Goal: Information Seeking & Learning: Find specific page/section

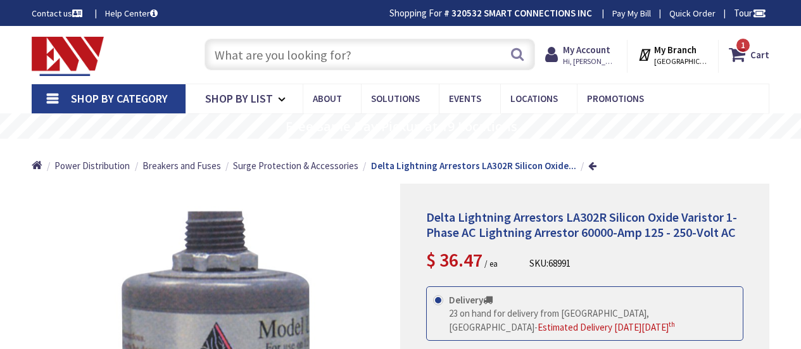
click at [339, 55] on input "text" at bounding box center [369, 55] width 330 height 32
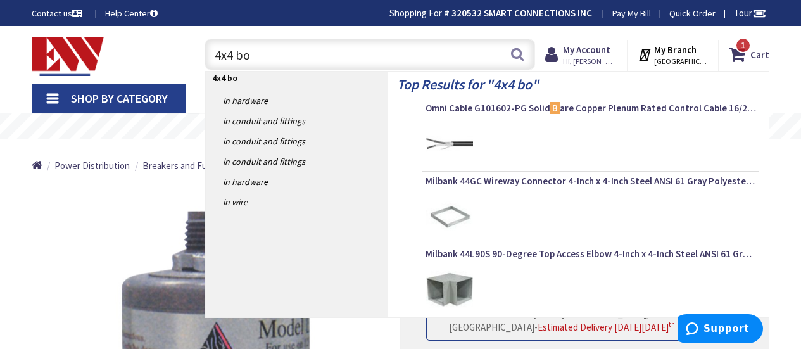
type input "4x4 box"
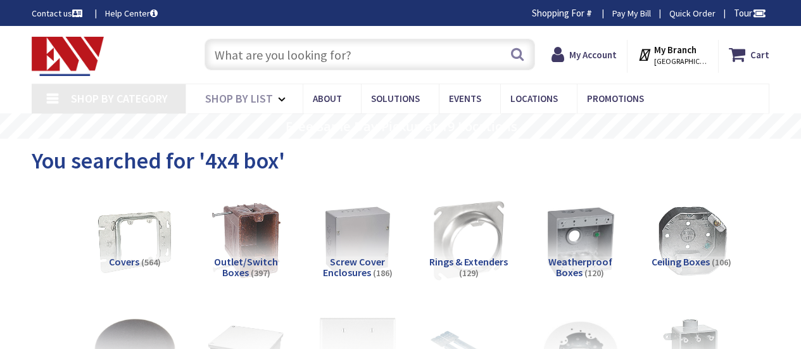
type input "[PERSON_NAME][GEOGRAPHIC_DATA][PERSON_NAME], [GEOGRAPHIC_DATA]"
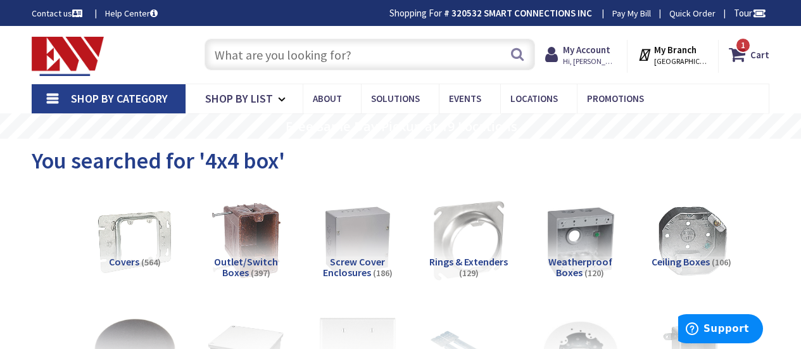
click at [270, 65] on input "text" at bounding box center [369, 55] width 330 height 32
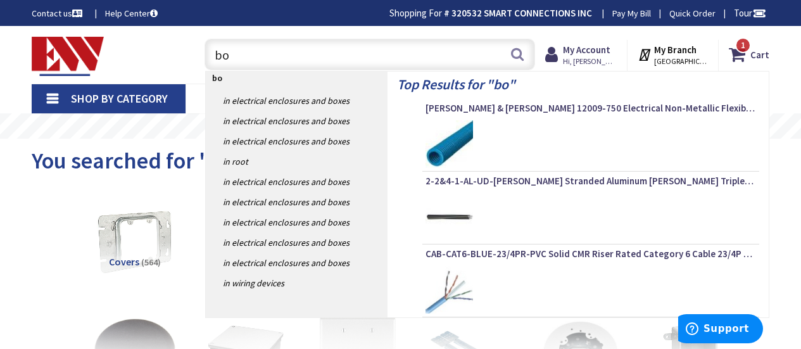
type input "b"
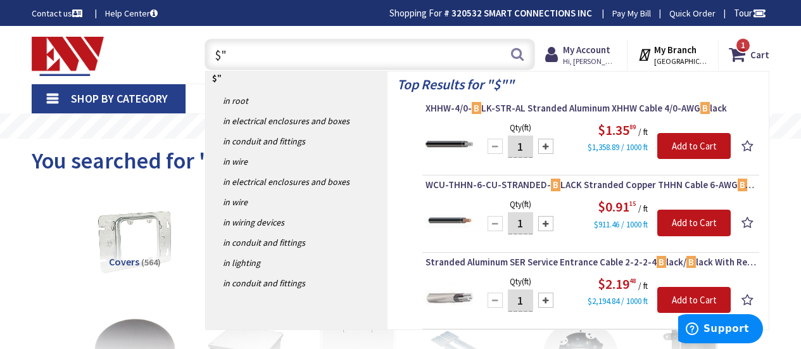
type input "$"
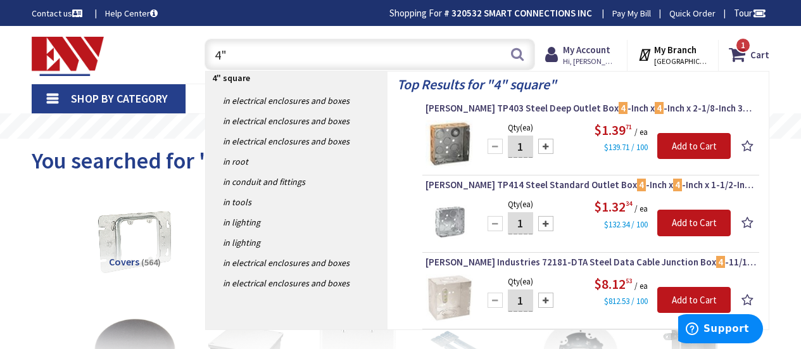
type input "4"
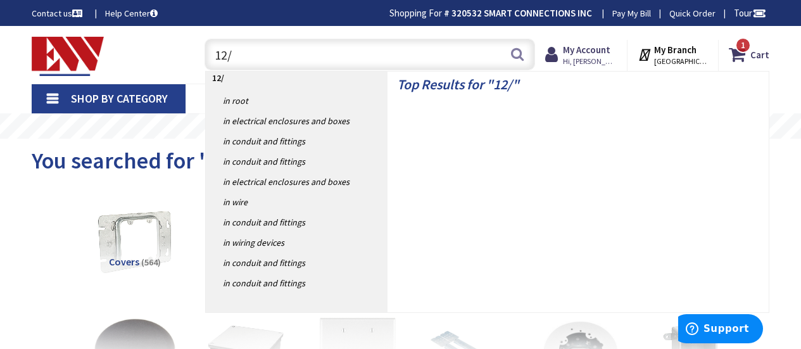
type input "12/2"
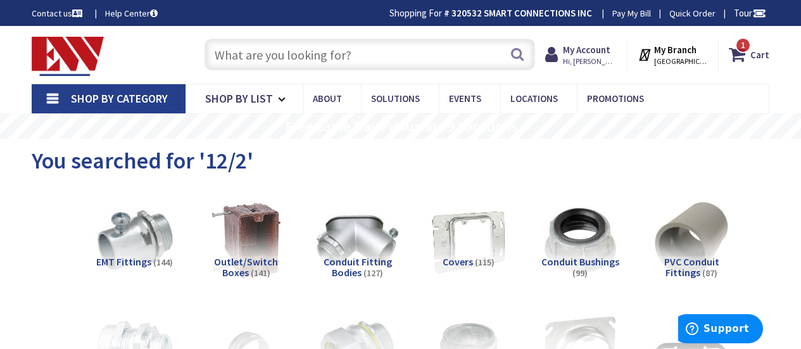
click at [230, 52] on input "text" at bounding box center [369, 55] width 330 height 32
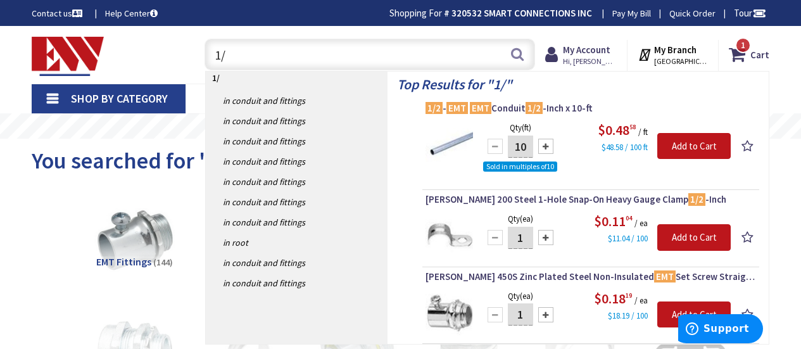
type input "1"
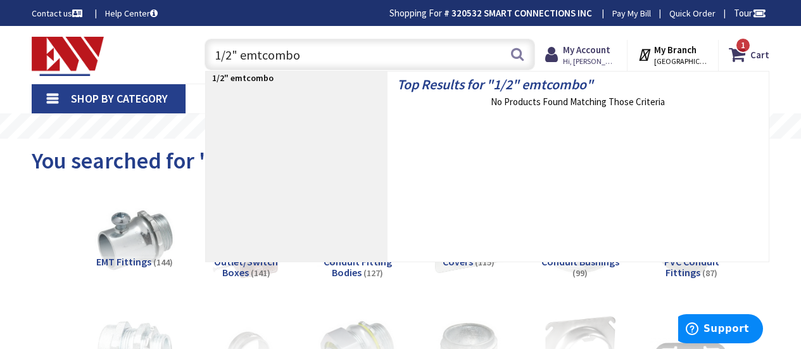
type input "1/2" emt combo"
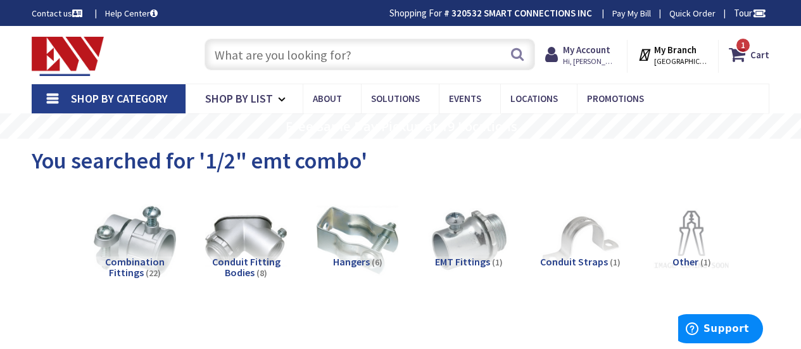
click at [265, 41] on input "text" at bounding box center [369, 55] width 330 height 32
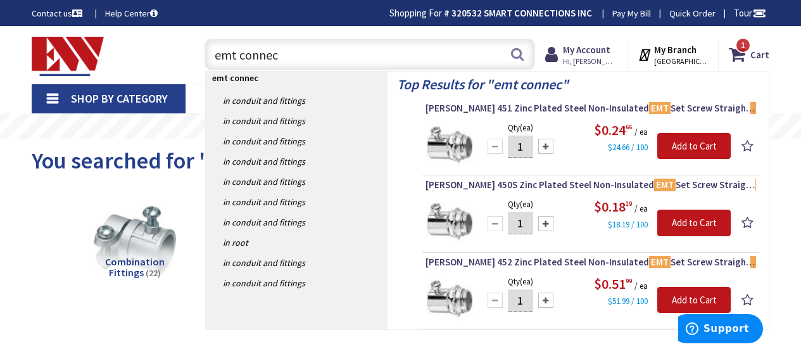
type input "emt connect"
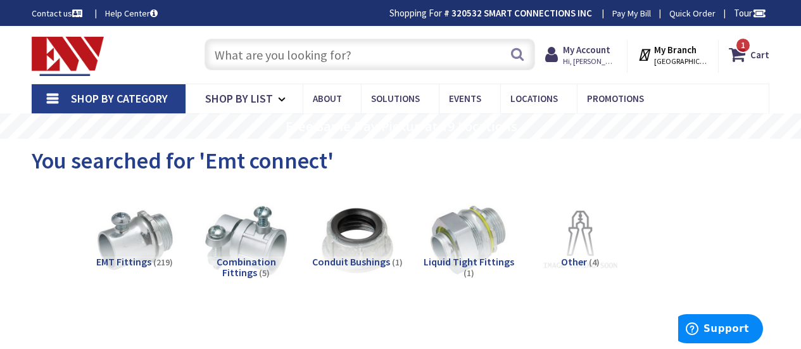
click at [221, 59] on input "text" at bounding box center [369, 55] width 330 height 32
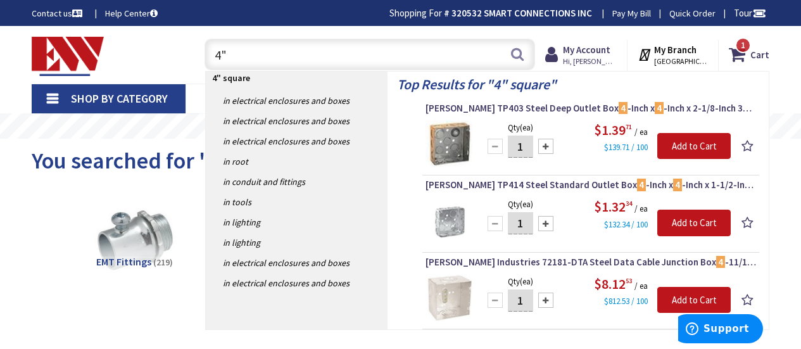
type input "4"
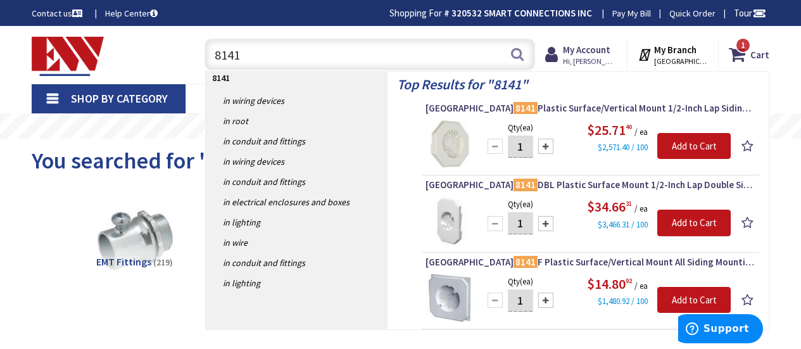
click at [269, 54] on input "8141" at bounding box center [369, 55] width 330 height 32
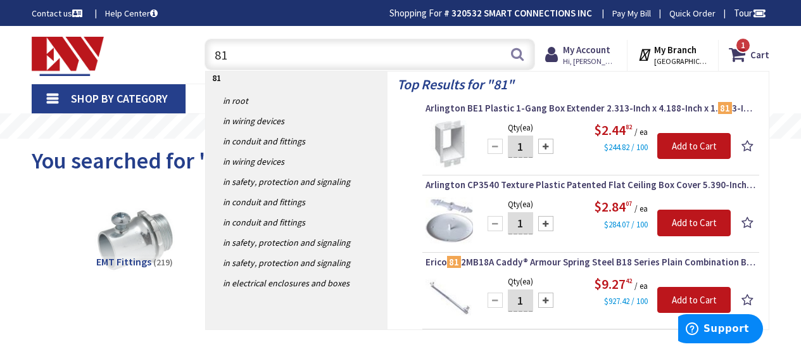
click at [304, 68] on input "81" at bounding box center [369, 55] width 330 height 32
type input "8"
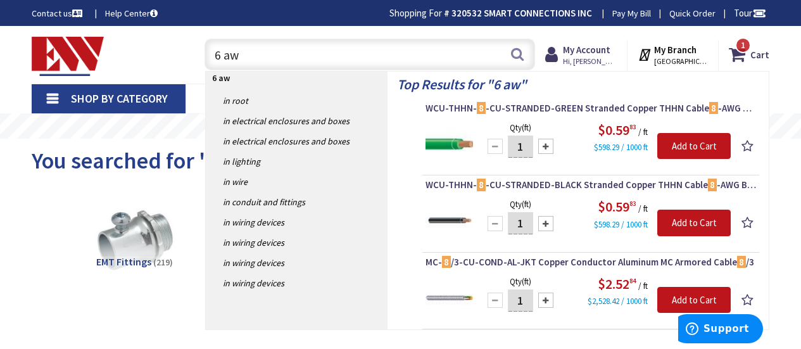
type input "6 awg"
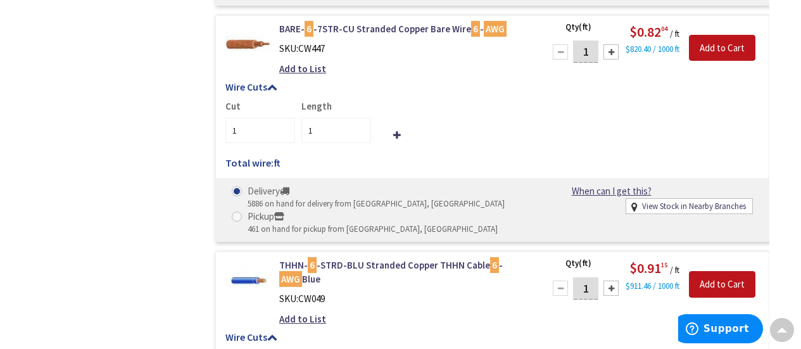
scroll to position [2658, 0]
